Goal: Task Accomplishment & Management: Complete application form

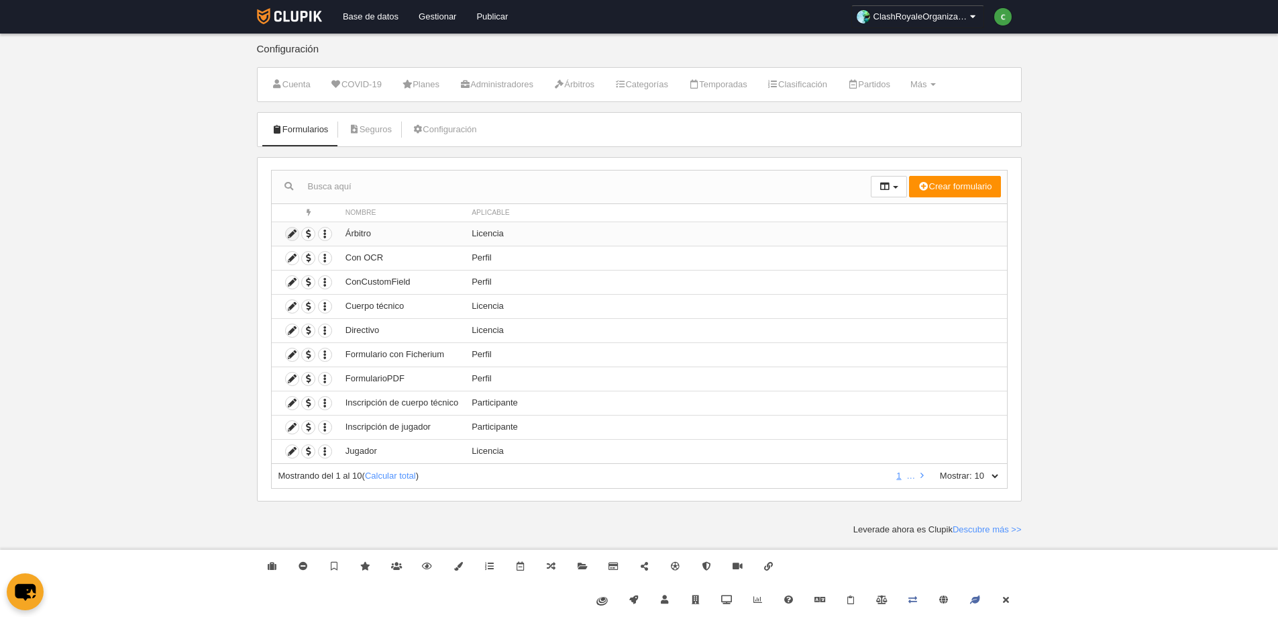
click at [292, 231] on icon at bounding box center [292, 233] width 13 height 13
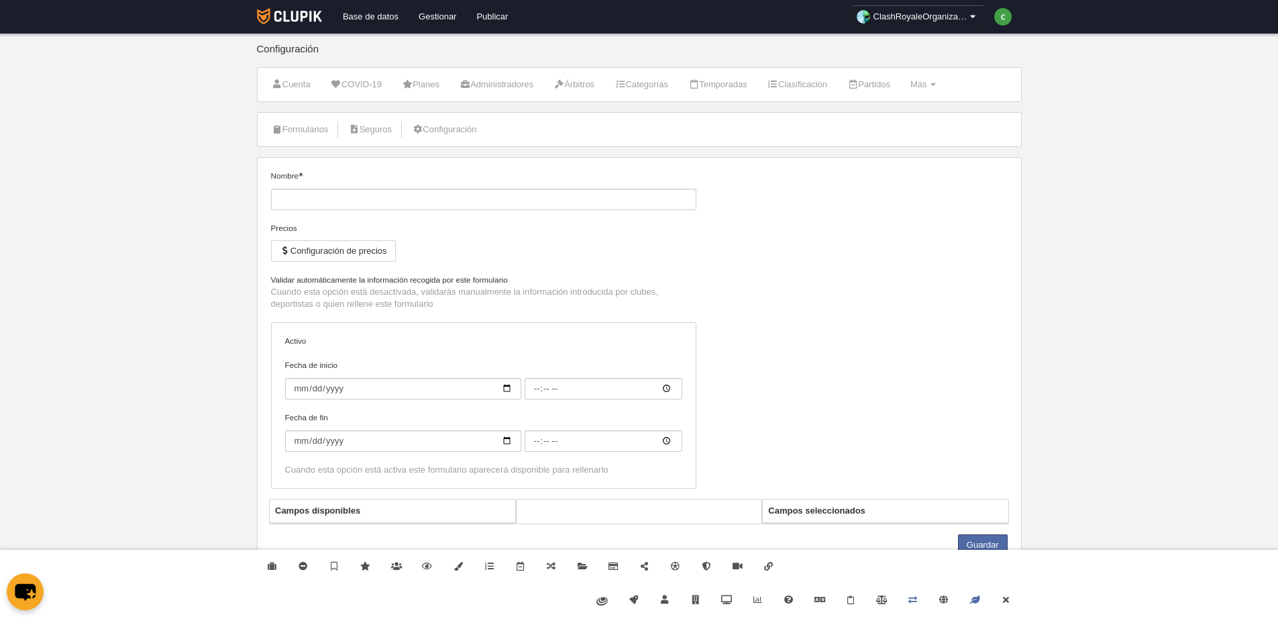
type input "Árbitro"
checkbox input "true"
select select "selected"
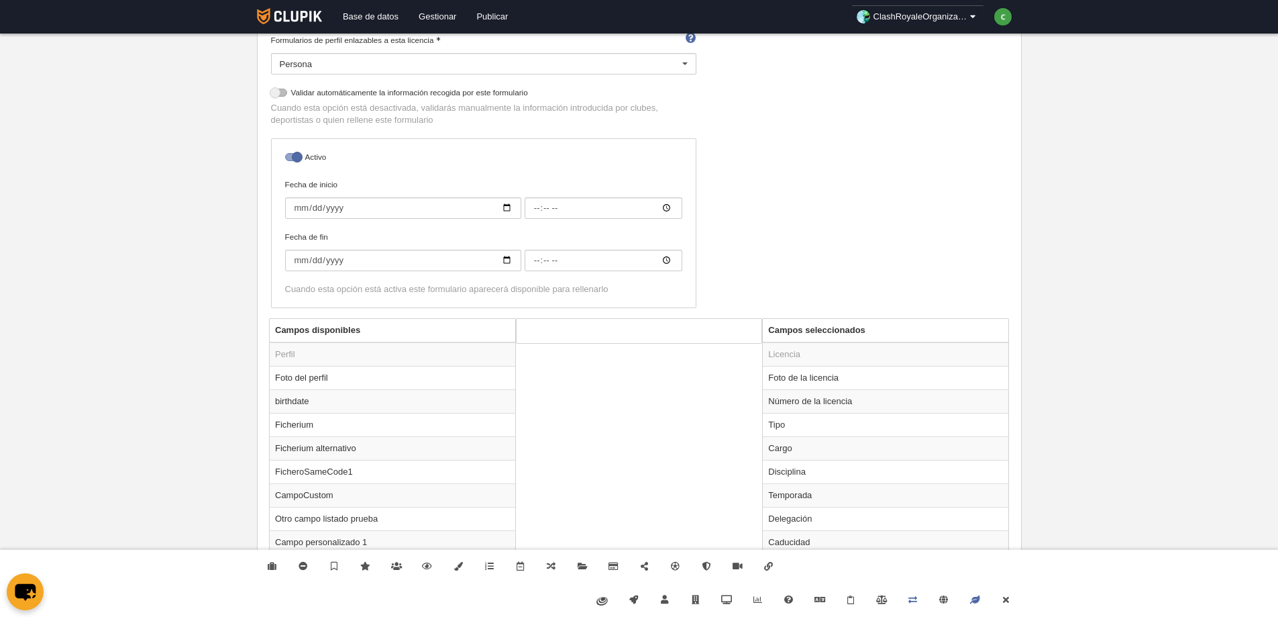
scroll to position [242, 0]
click at [849, 423] on td "Tipo" at bounding box center [886, 422] width 246 height 23
radio input "true"
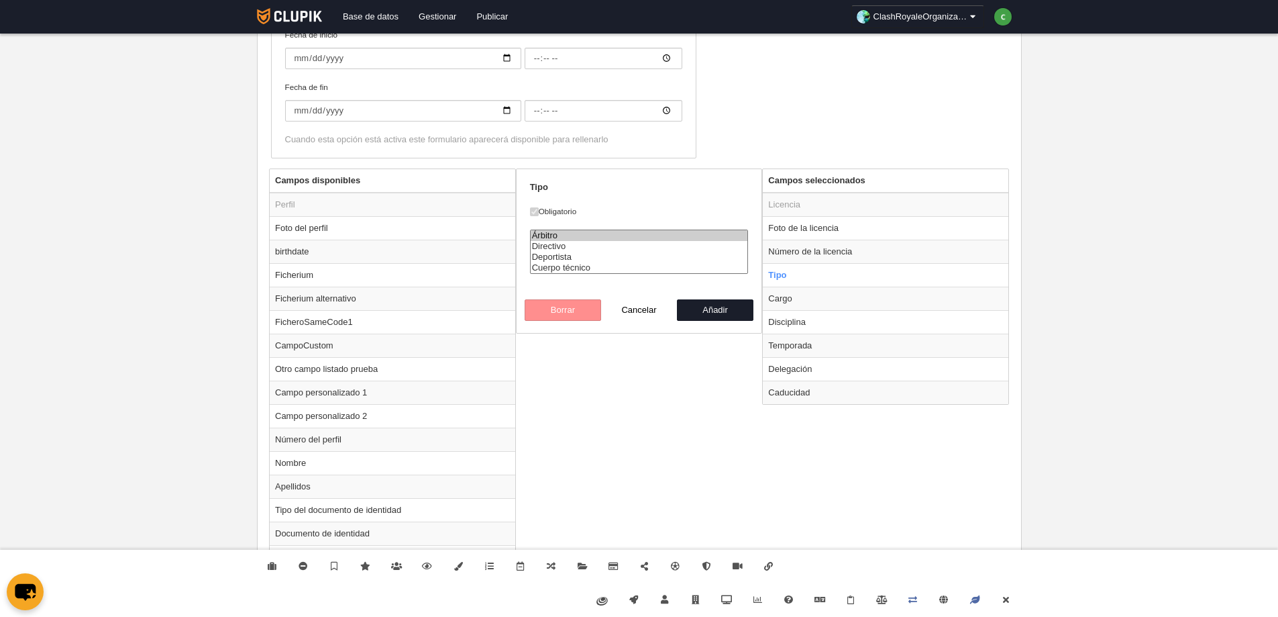
scroll to position [403, 0]
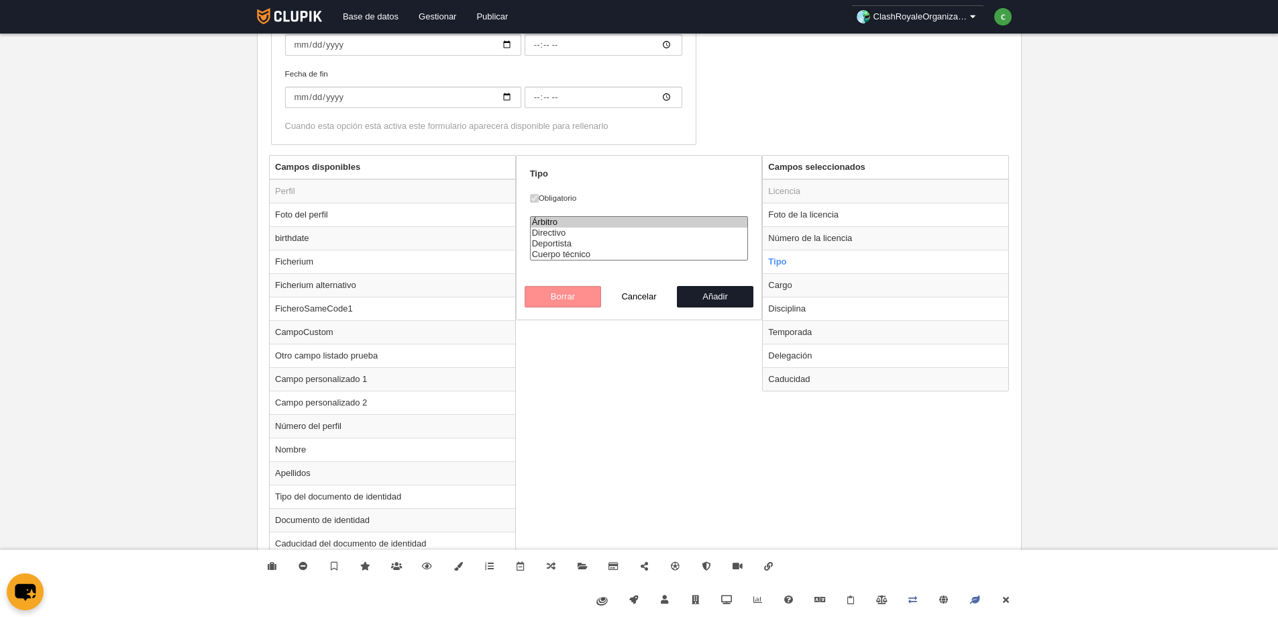
click at [674, 361] on div "Campos disponibles Perfil Foto del perfil birthdate Ficherium Ficherium alterna…" at bounding box center [639, 548] width 747 height 787
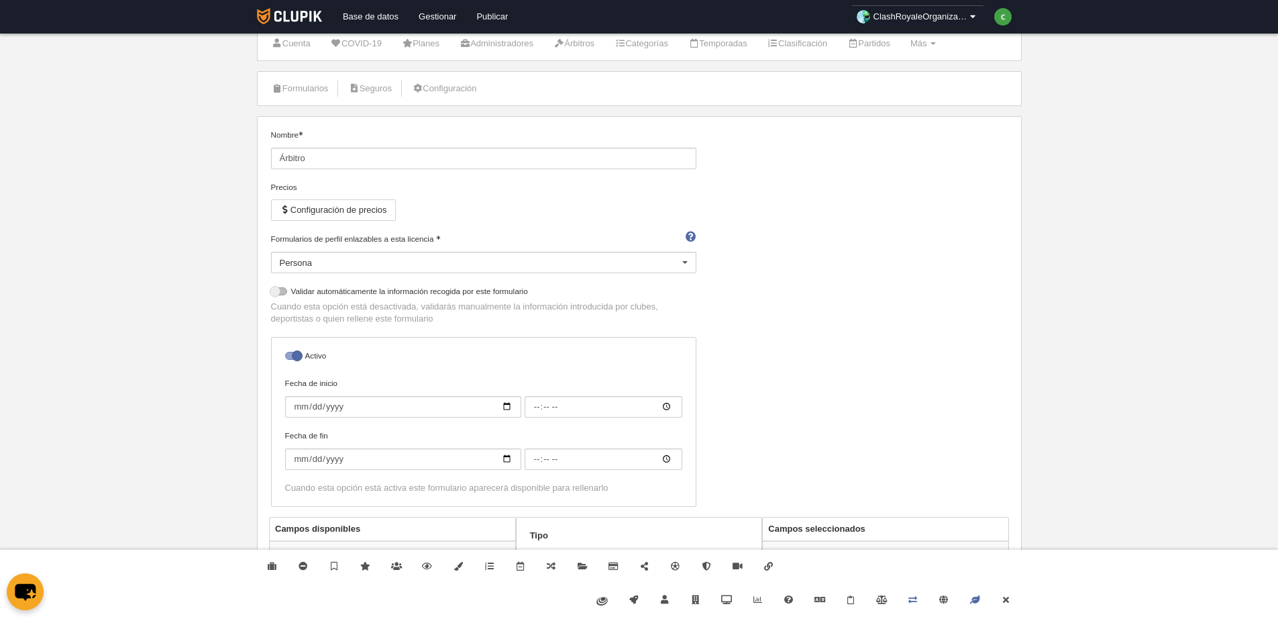
scroll to position [0, 0]
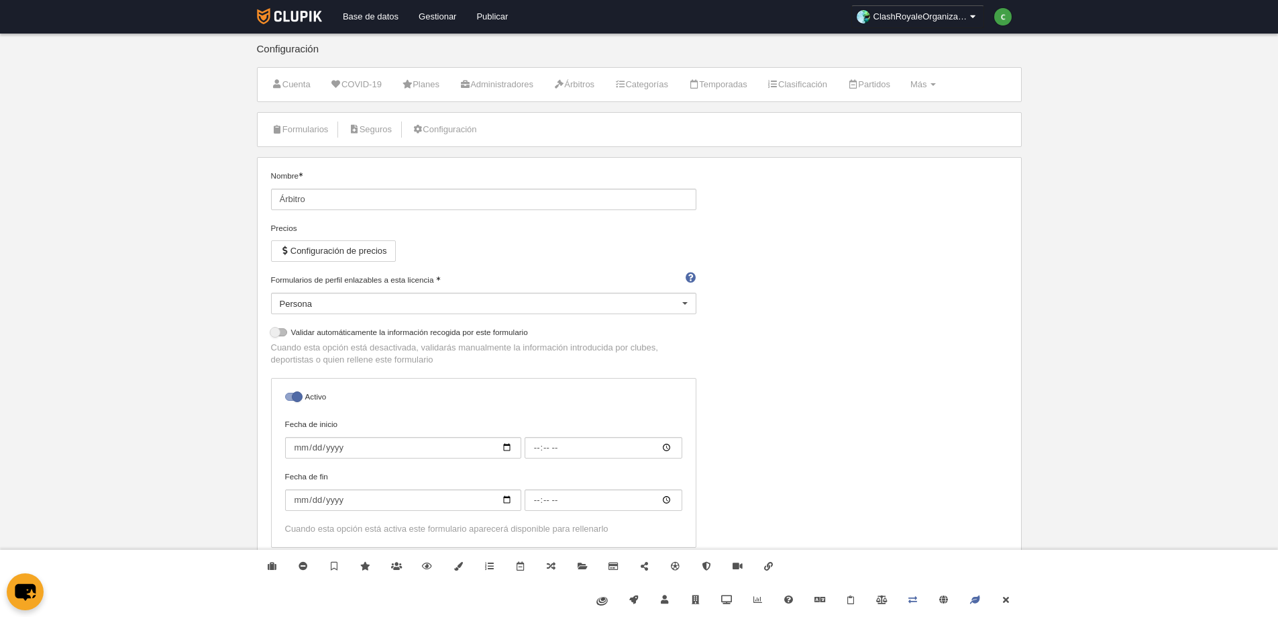
click at [307, 143] on li "Formularios" at bounding box center [300, 130] width 72 height 34
click at [292, 131] on link "Formularios" at bounding box center [300, 129] width 72 height 20
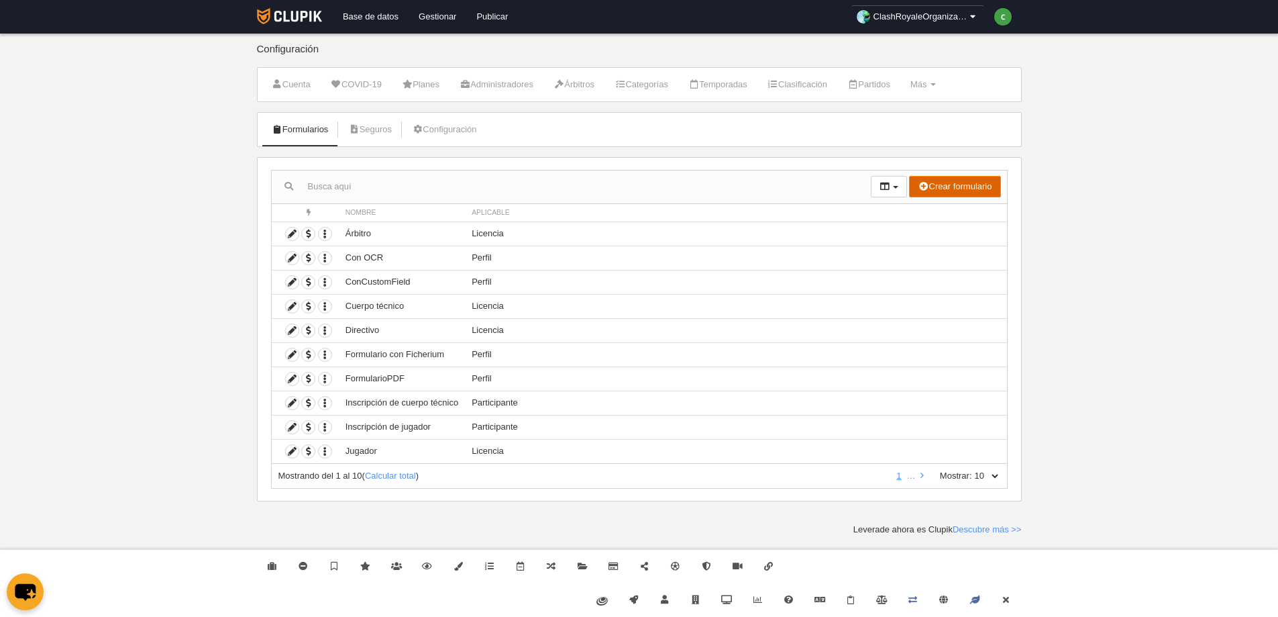
click at [954, 190] on button "Crear formulario" at bounding box center [954, 186] width 91 height 21
click at [965, 230] on link "Licencia" at bounding box center [947, 234] width 106 height 21
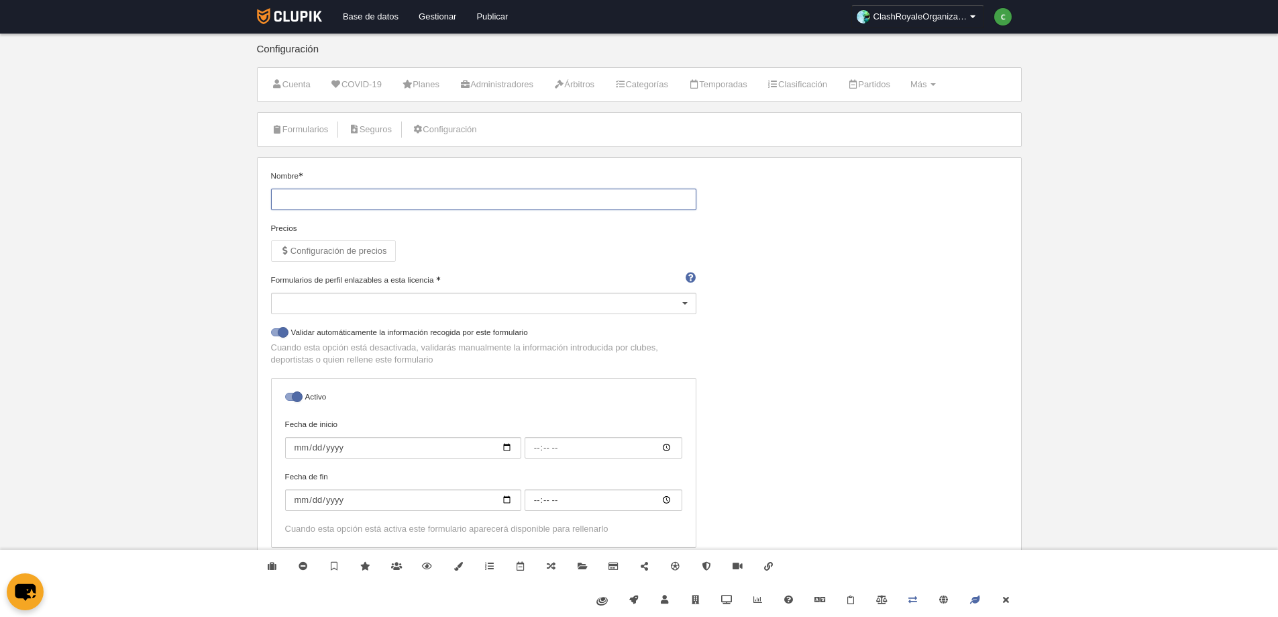
click at [472, 200] on input "Nombre" at bounding box center [483, 199] width 425 height 21
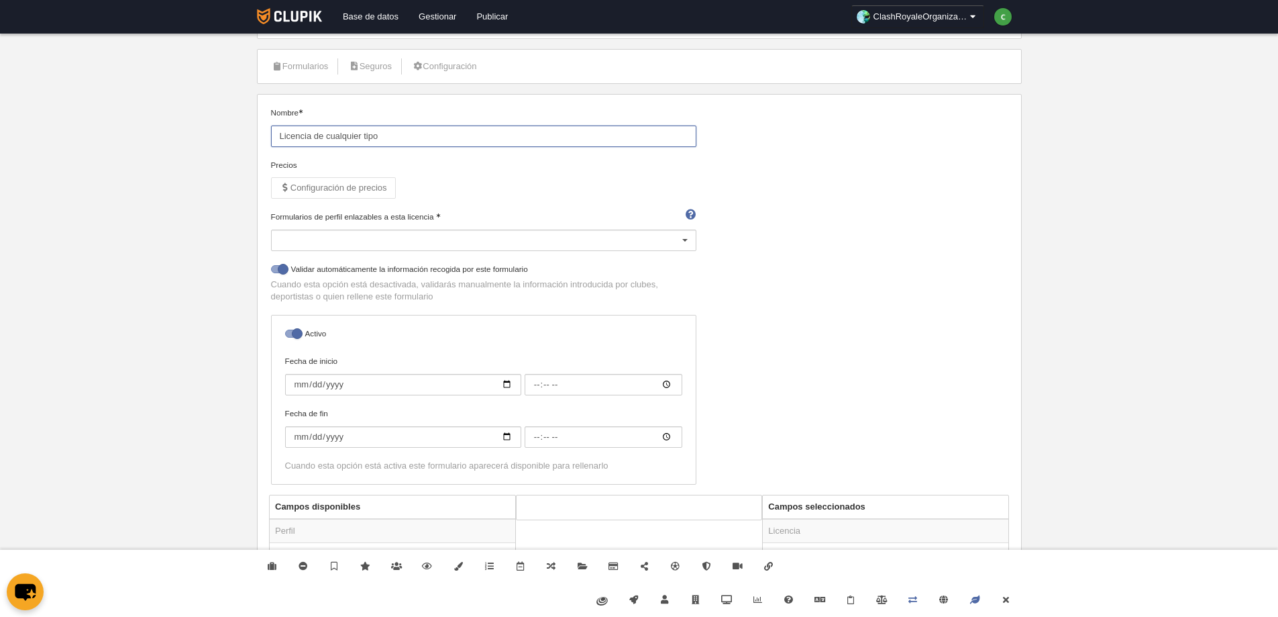
scroll to position [161, 0]
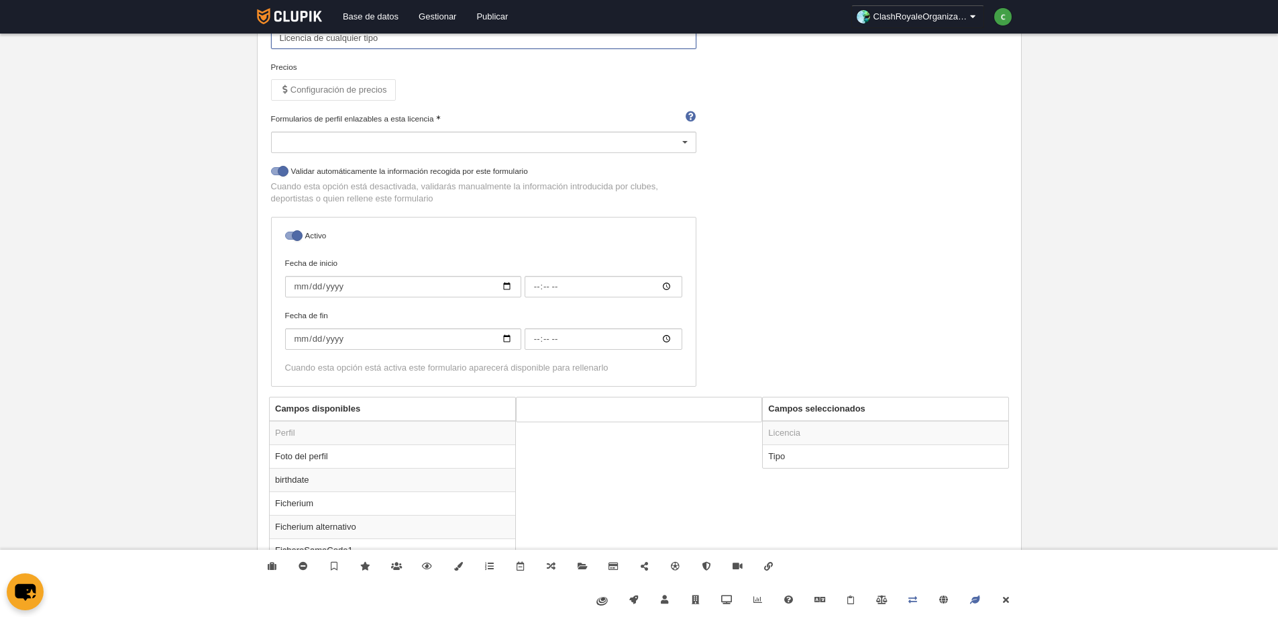
type input "Licencia de cualquier tipo"
click at [409, 133] on div at bounding box center [483, 141] width 425 height 21
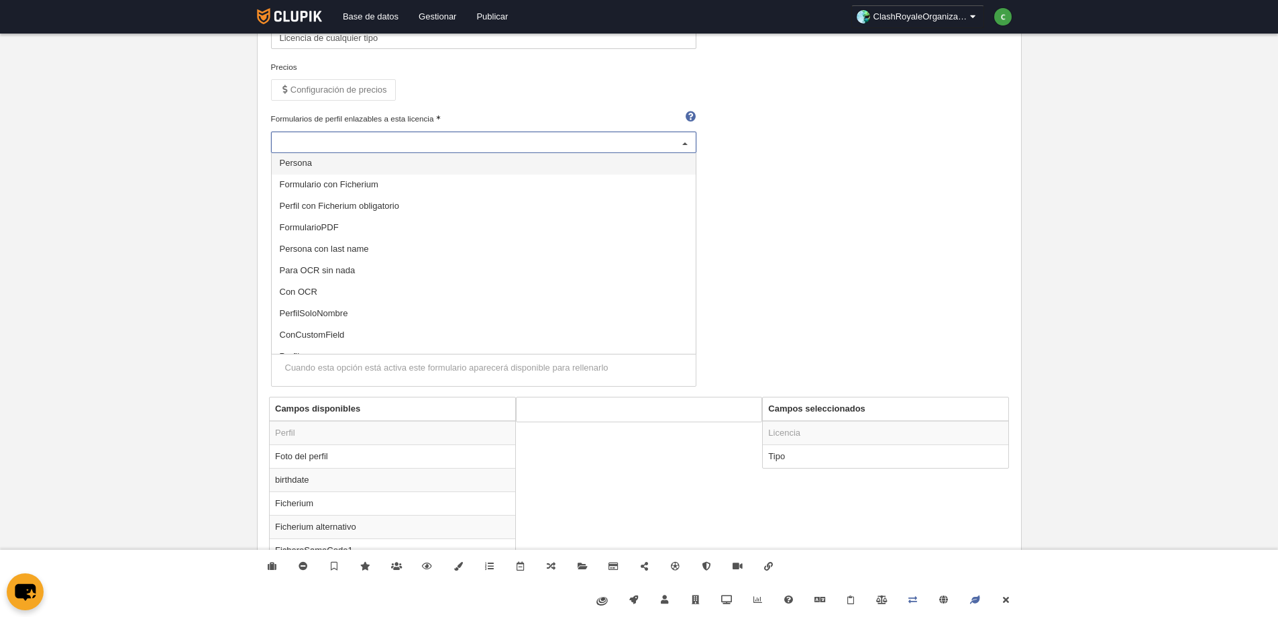
click at [400, 166] on span "Persona" at bounding box center [484, 163] width 424 height 21
select select "selected"
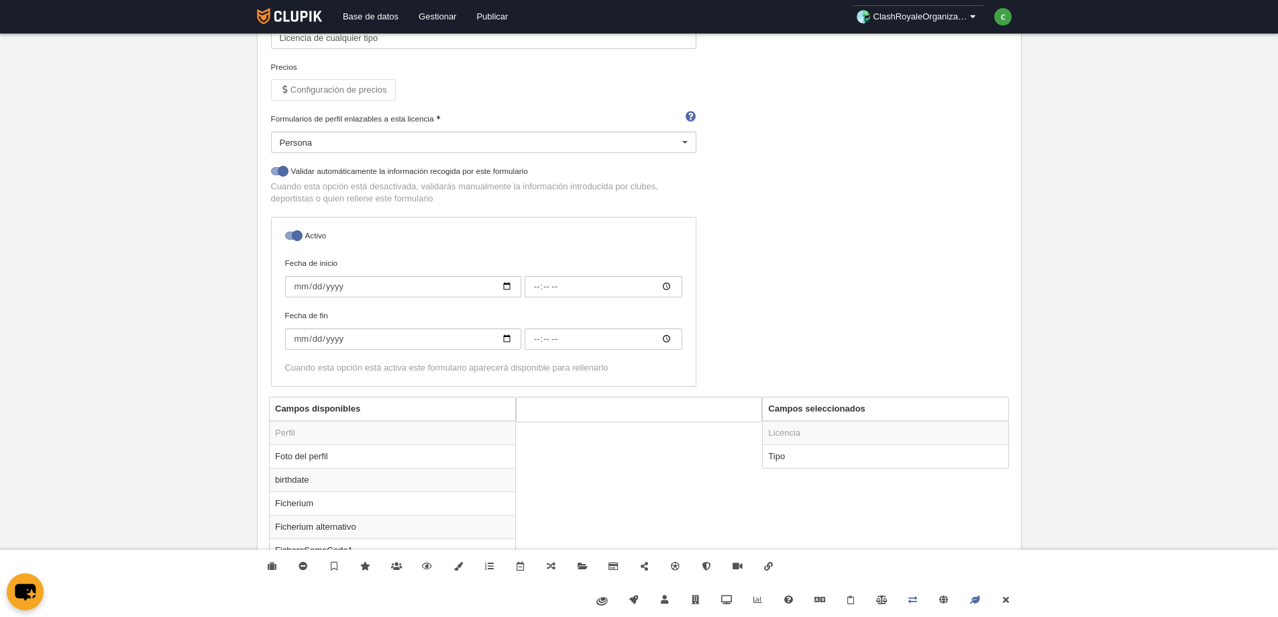
click at [920, 216] on div "Nombre Licencia de cualquier tipo Precios Configuración de precios Formularios …" at bounding box center [639, 203] width 747 height 388
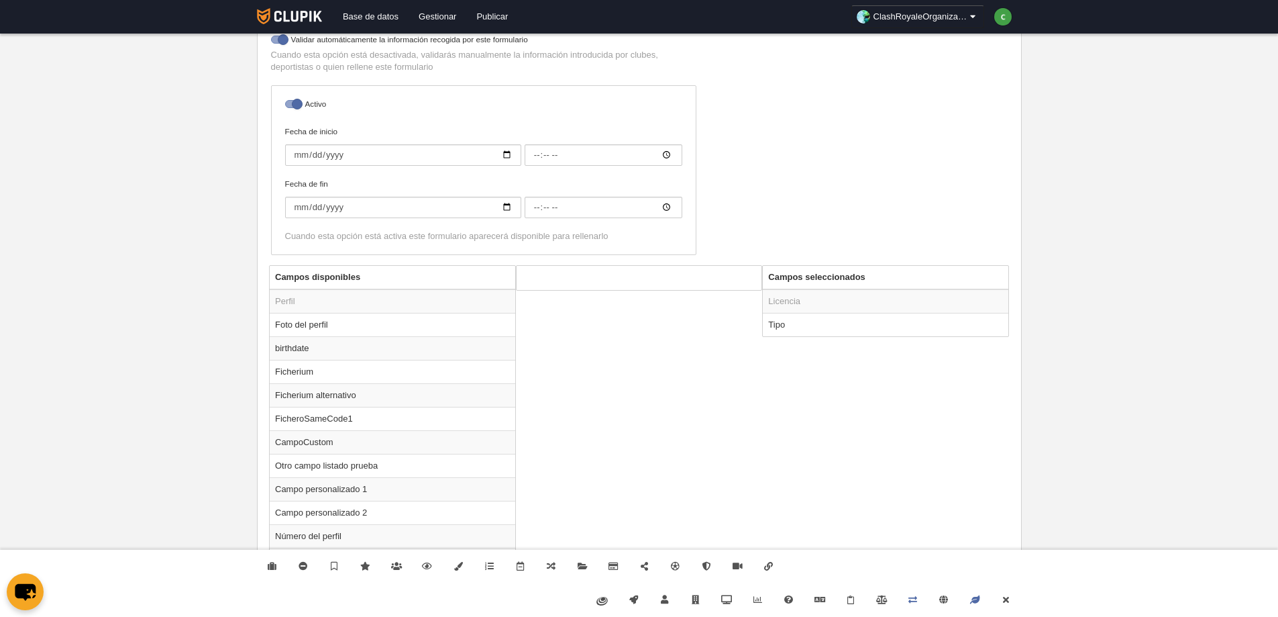
scroll to position [483, 0]
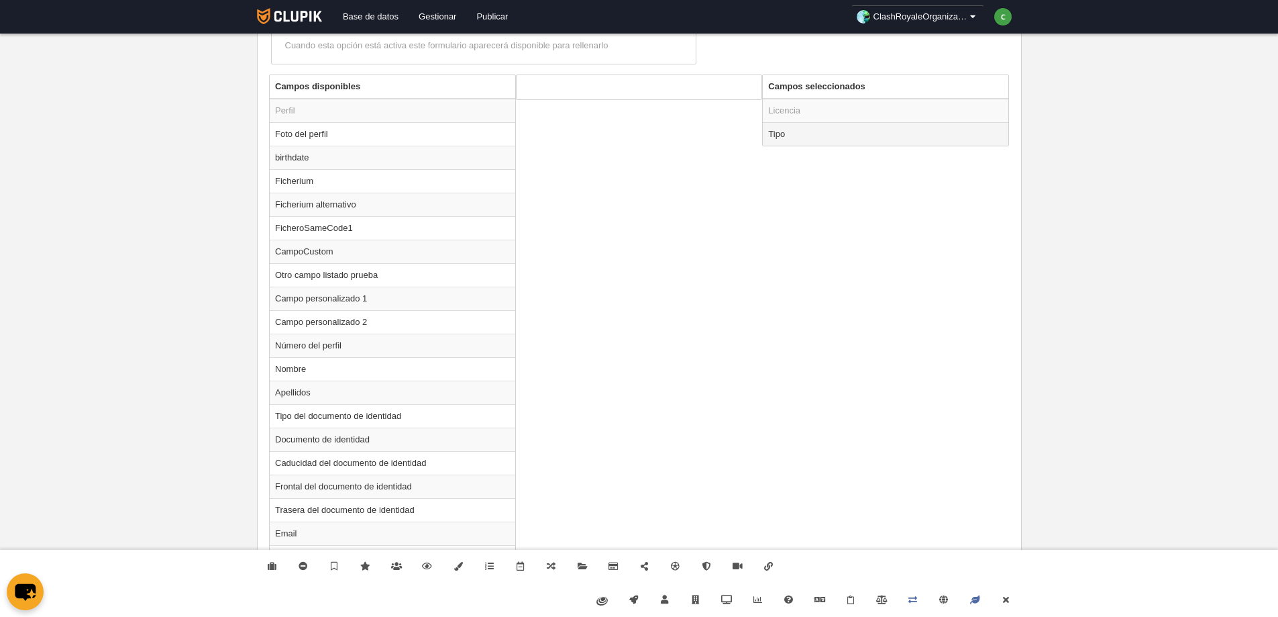
click at [816, 138] on td "Tipo" at bounding box center [886, 133] width 246 height 23
radio input "true"
select select
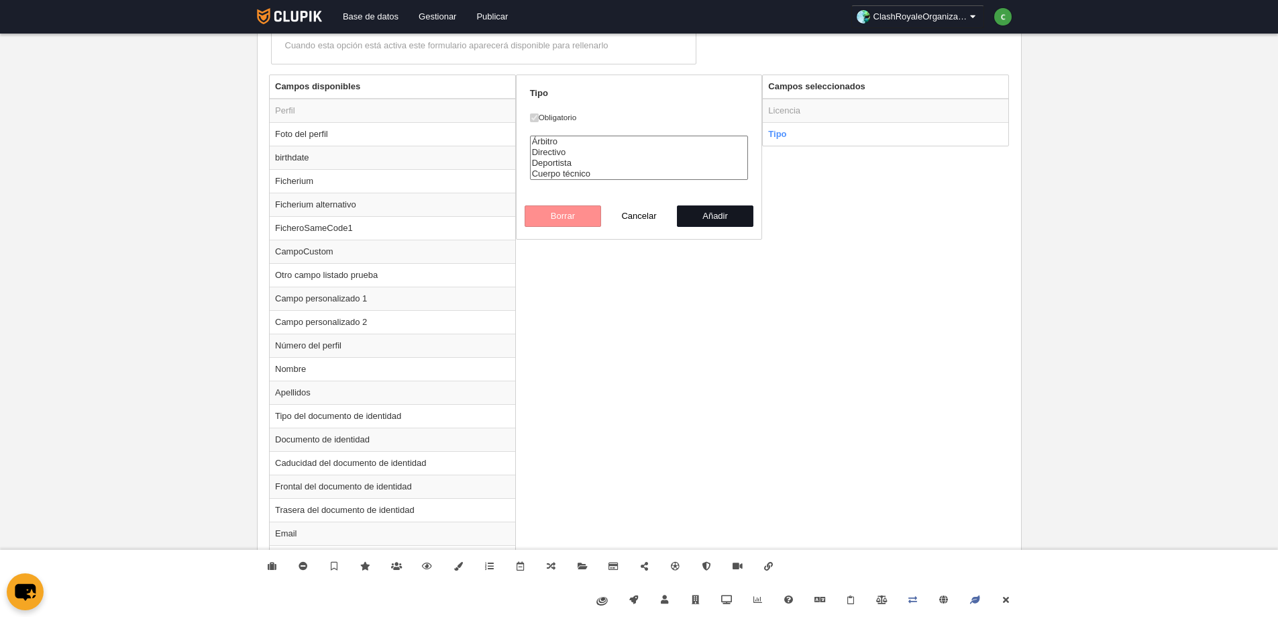
click at [737, 220] on button "Añadir" at bounding box center [715, 215] width 76 height 21
radio input "false"
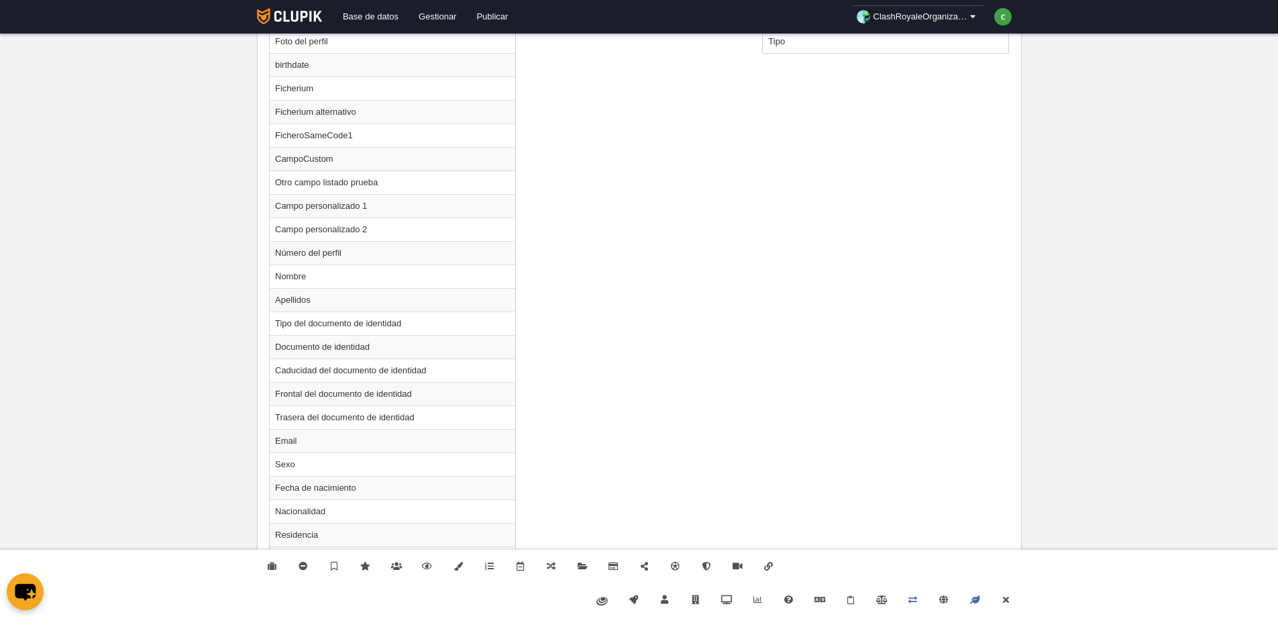
scroll to position [961, 0]
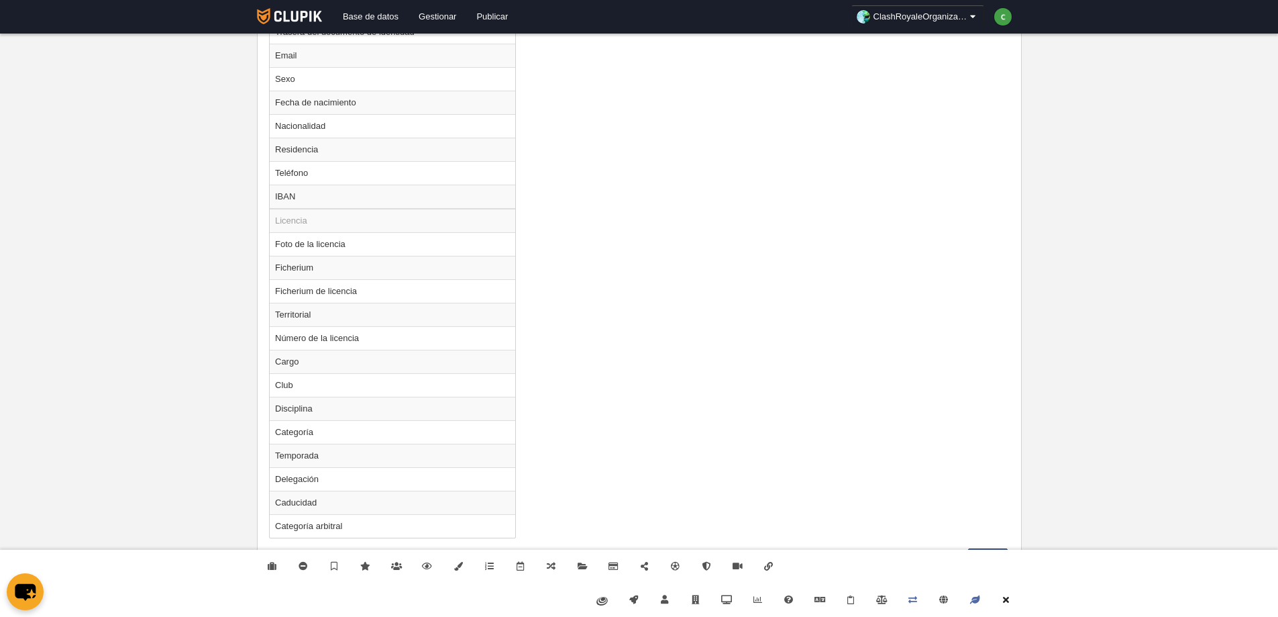
click at [1007, 587] on link "Cerrar" at bounding box center [1005, 600] width 31 height 34
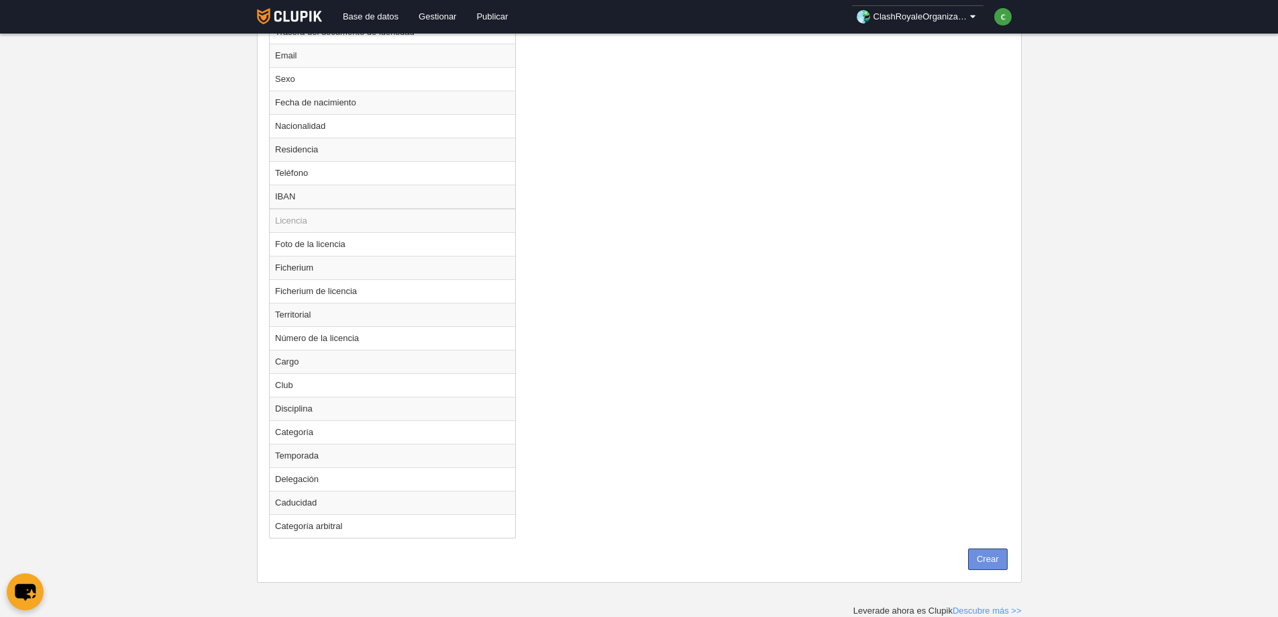
click at [988, 557] on button "Crear" at bounding box center [988, 558] width 40 height 21
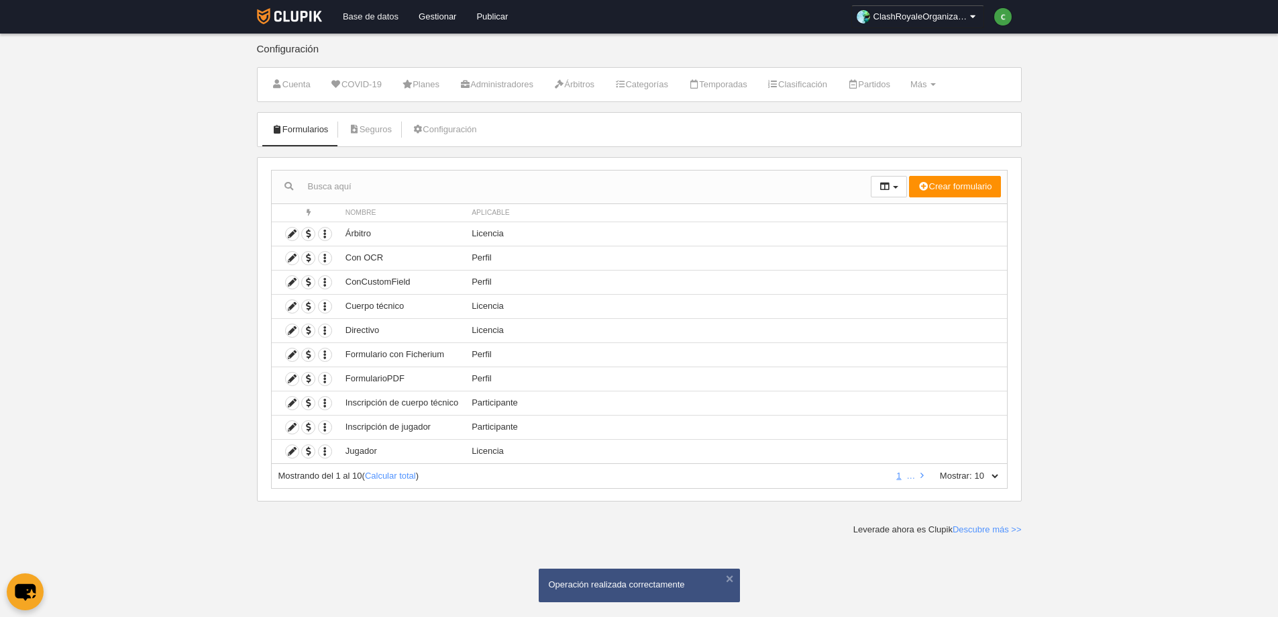
click at [385, 8] on link "Base de datos" at bounding box center [371, 17] width 76 height 34
